Goal: Information Seeking & Learning: Find specific fact

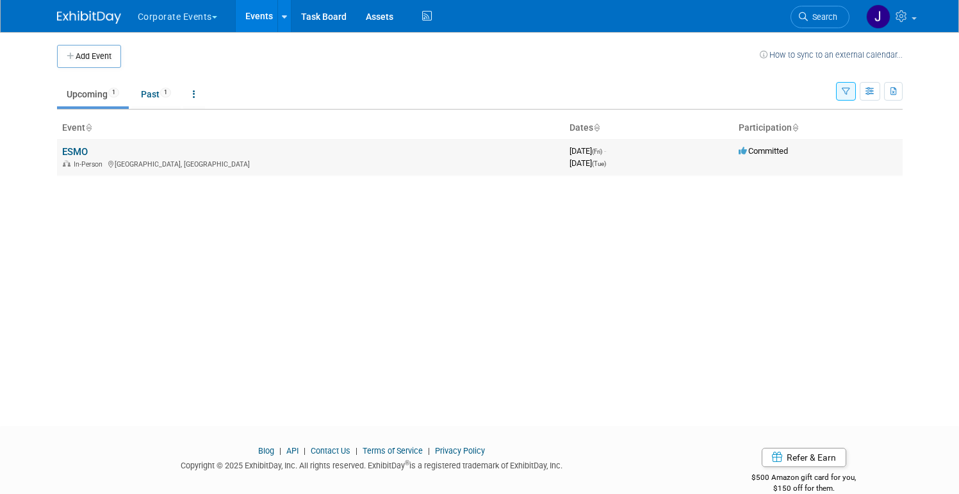
click at [62, 154] on link "ESMO" at bounding box center [75, 152] width 26 height 12
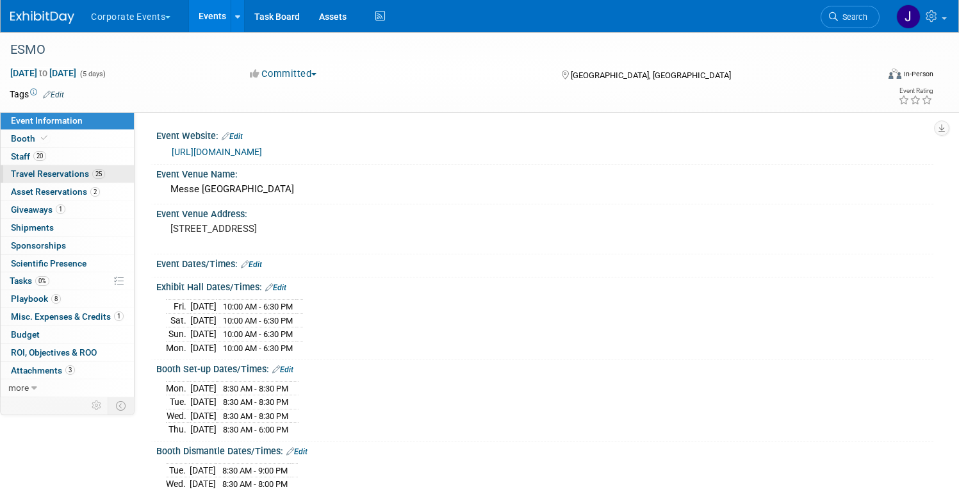
click at [95, 176] on span "Travel Reservations 25" at bounding box center [58, 173] width 94 height 10
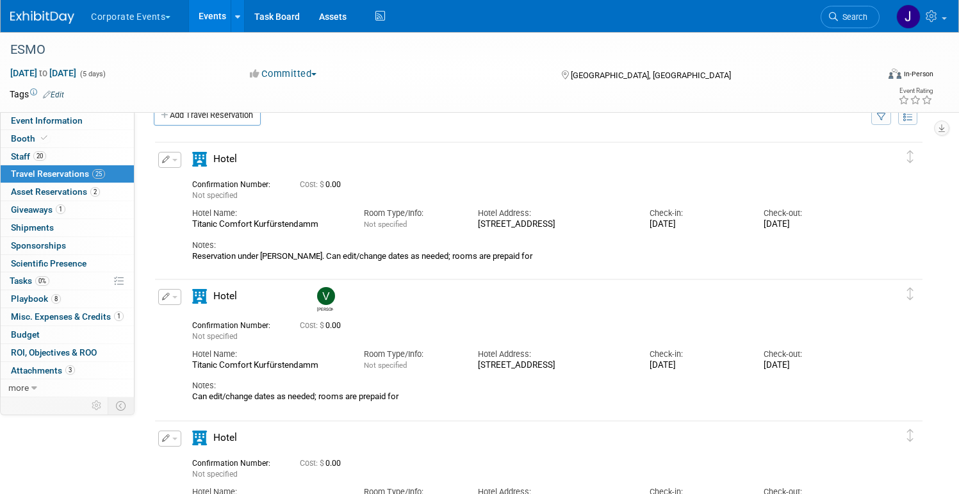
scroll to position [20, 0]
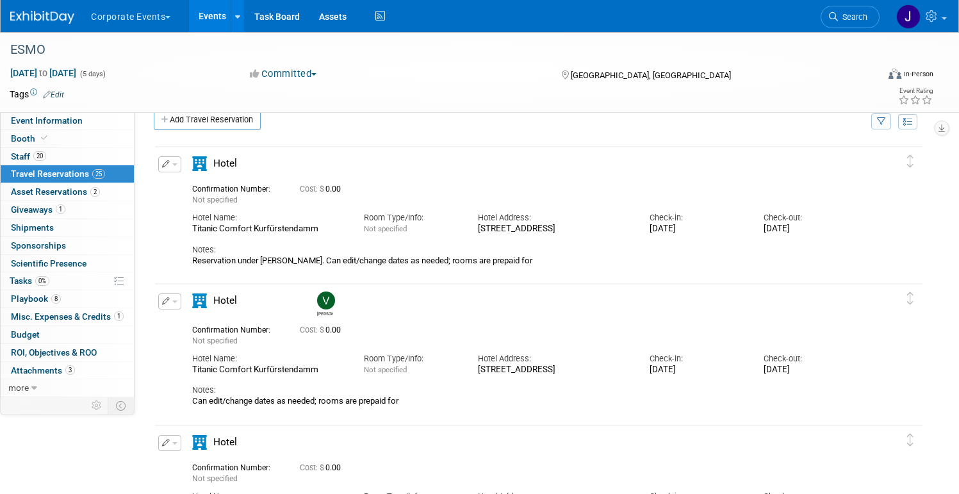
drag, startPoint x: 534, startPoint y: 381, endPoint x: 489, endPoint y: 369, distance: 47.1
click at [489, 369] on div "Hotel Address: [STREET_ADDRESS]" at bounding box center [554, 361] width 172 height 29
copy div "[STREET_ADDRESS]"
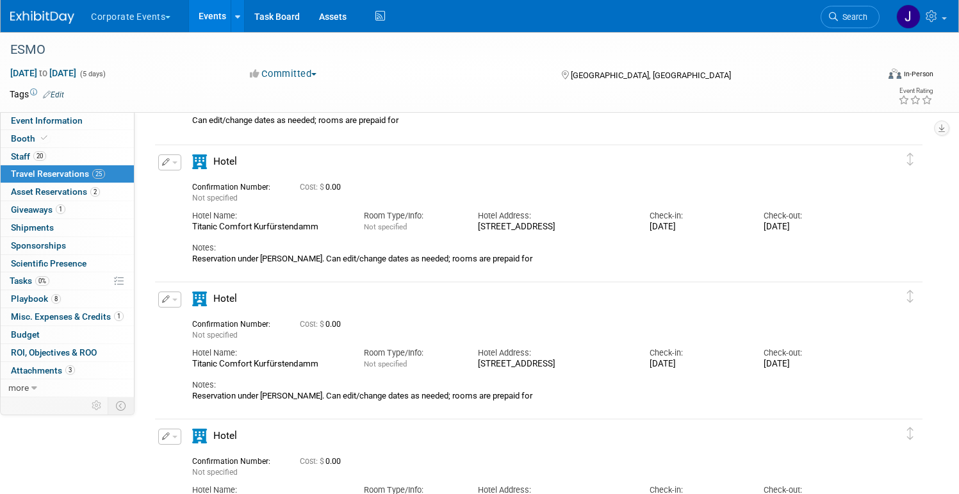
scroll to position [0, 0]
